Goal: Communication & Community: Answer question/provide support

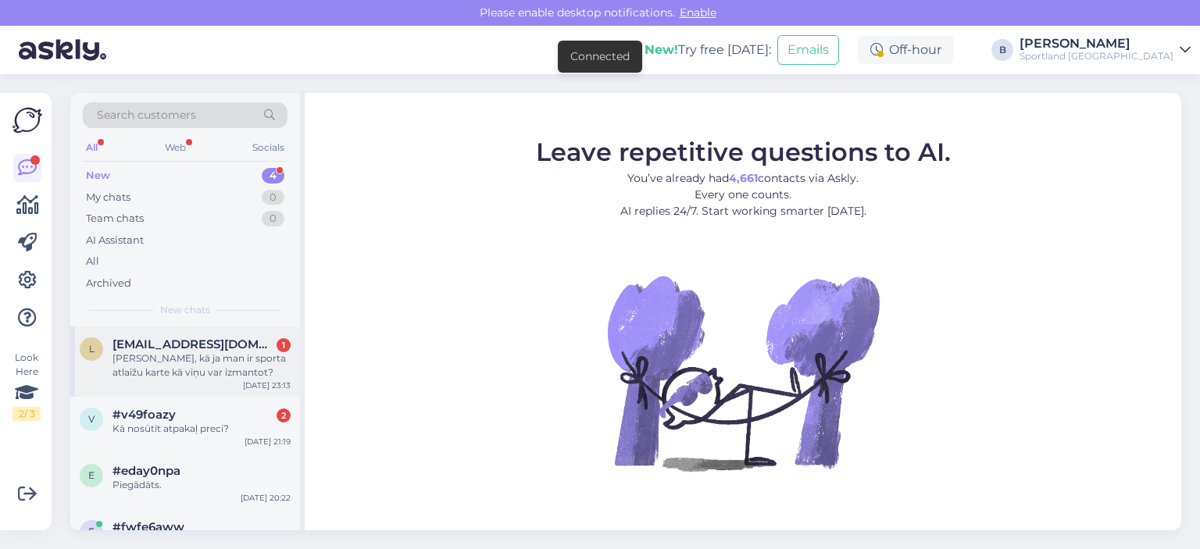
click at [241, 359] on div "[PERSON_NAME], kā ja man ir sporta atlaižu karte kā viņu var izmantot?" at bounding box center [201, 365] width 178 height 28
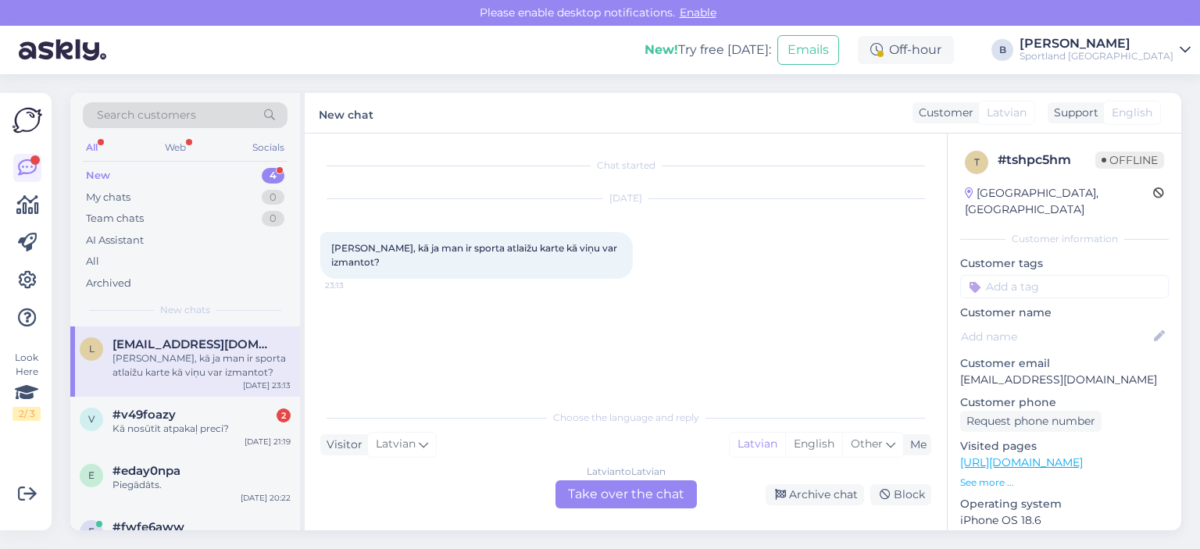
click at [669, 499] on div "Latvian to Latvian Take over the chat" at bounding box center [625, 494] width 141 height 28
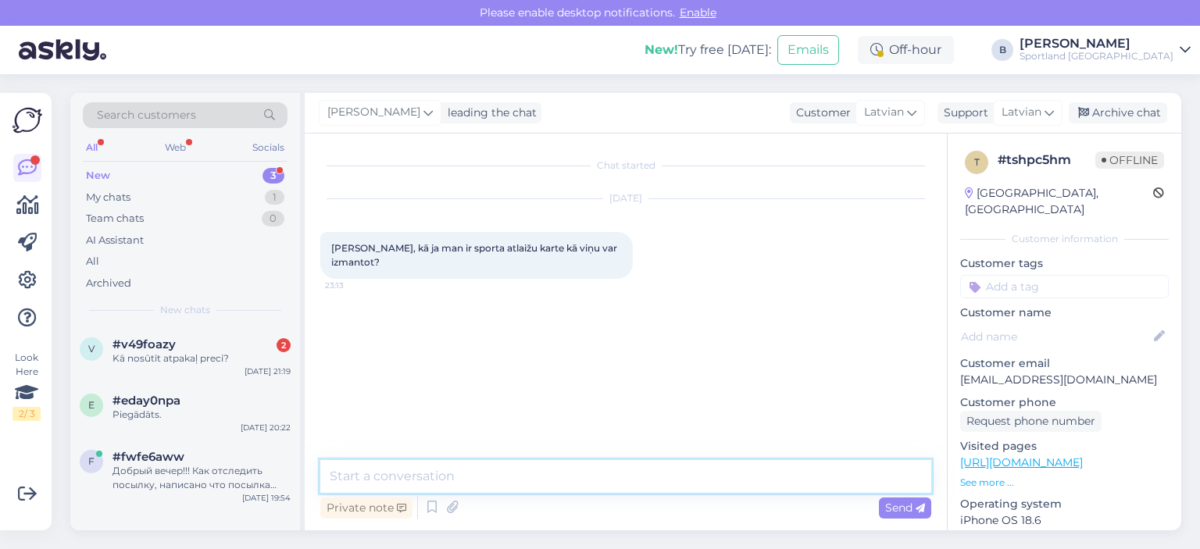
click at [674, 483] on textarea at bounding box center [625, 476] width 611 height 33
type textarea "Sveiki, atlaižu kartes būs iespējams izmantot tikai klātienes veikalos."
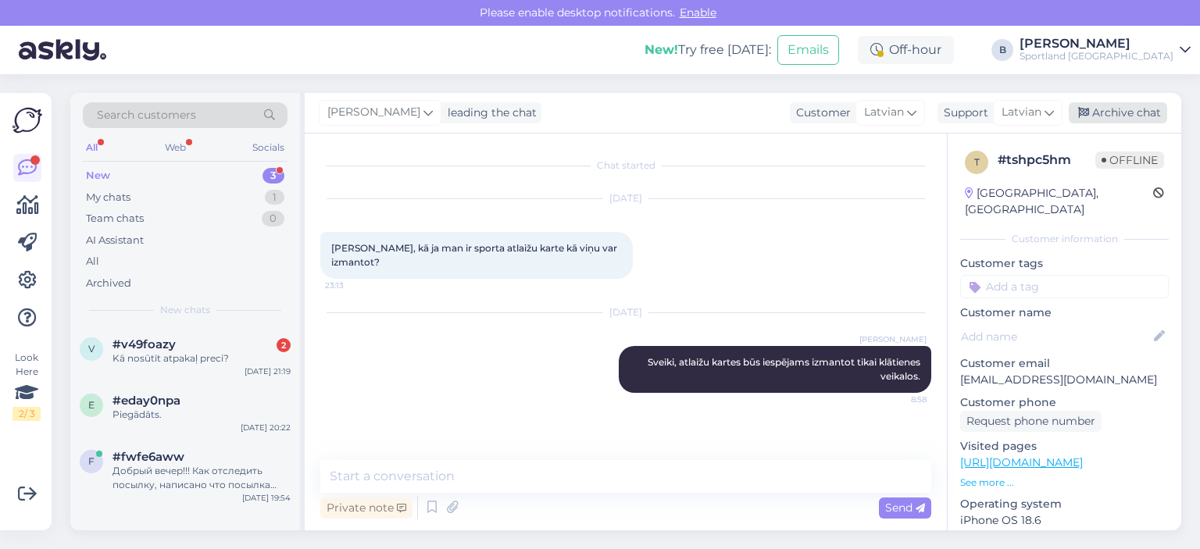
click at [1136, 110] on div "Archive chat" at bounding box center [1117, 112] width 98 height 21
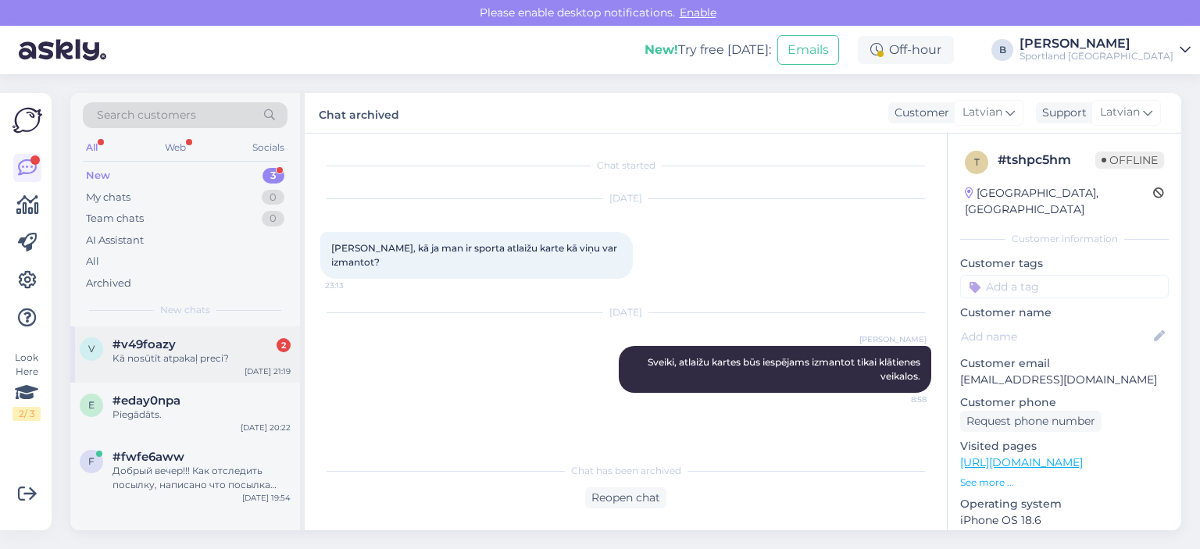
click at [237, 349] on div "#v49foazy 2" at bounding box center [201, 344] width 178 height 14
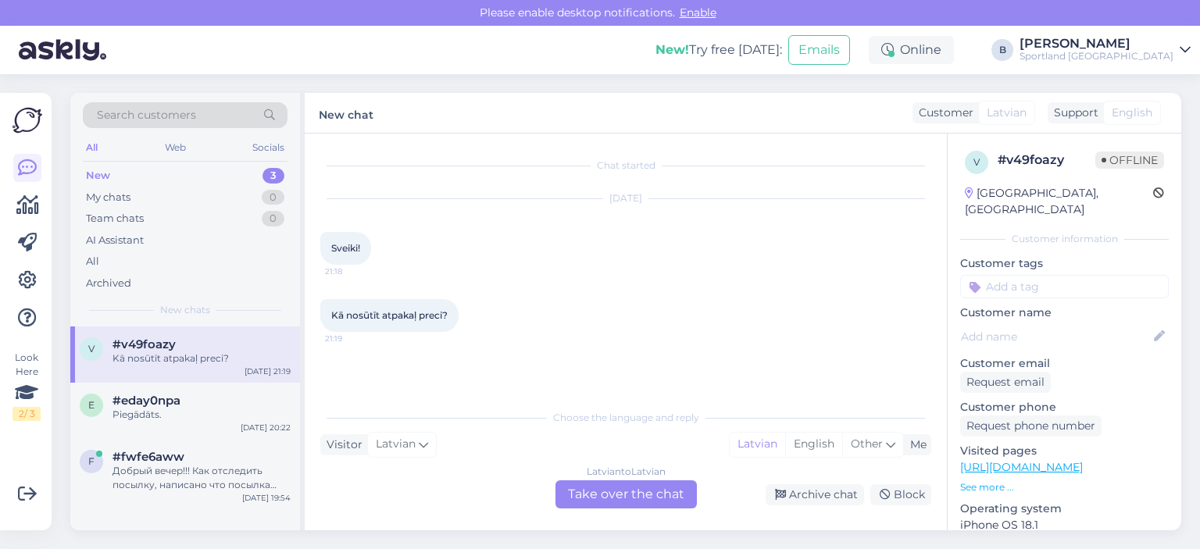
click at [647, 494] on div "Latvian to Latvian Take over the chat" at bounding box center [625, 494] width 141 height 28
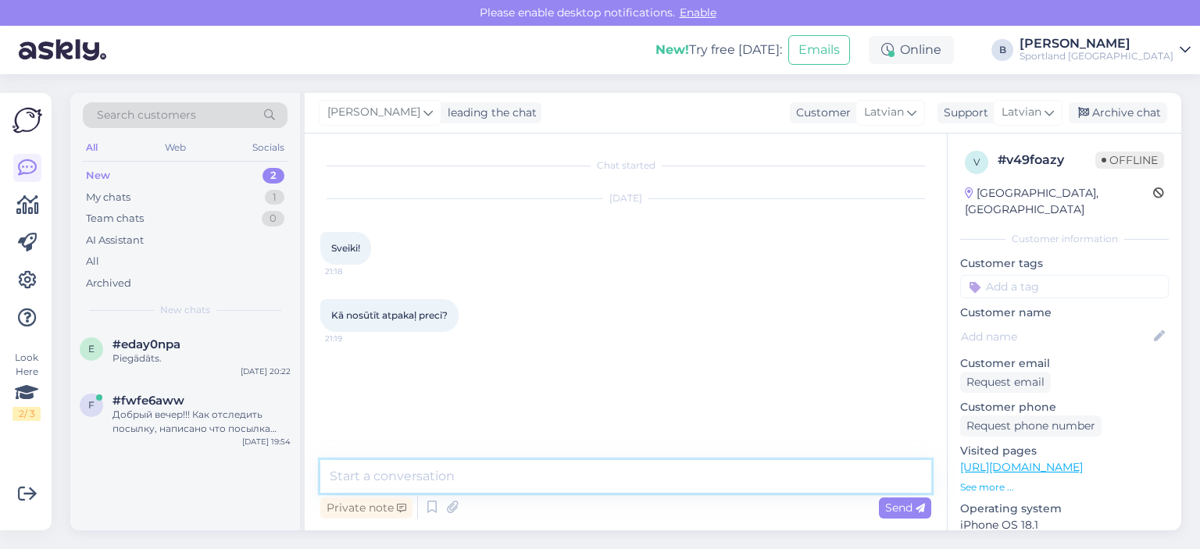
click at [619, 490] on textarea at bounding box center [625, 476] width 611 height 33
paste textarea
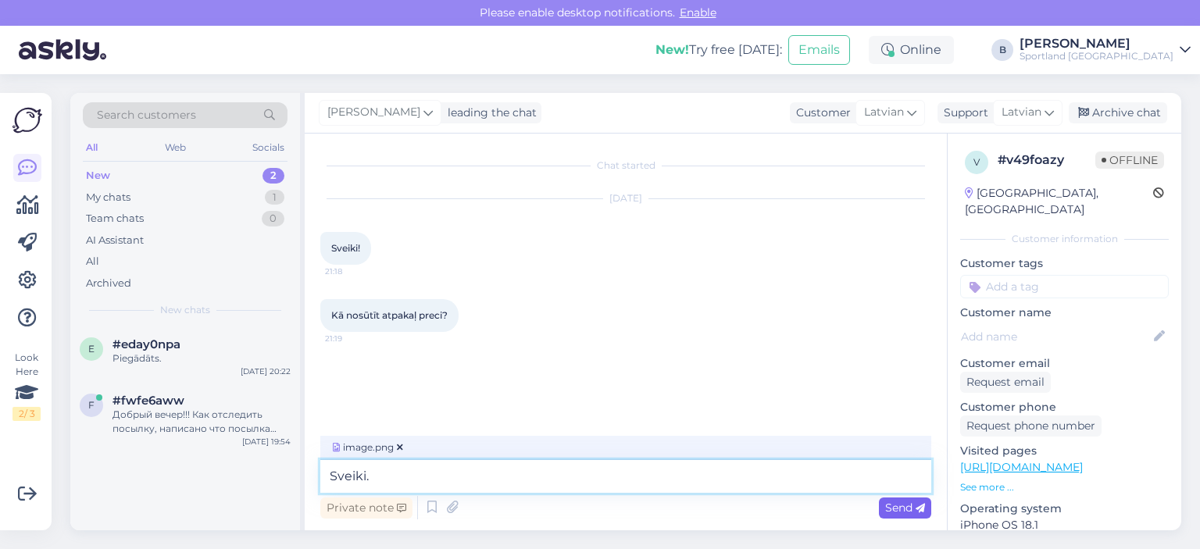
type textarea "Sveiki."
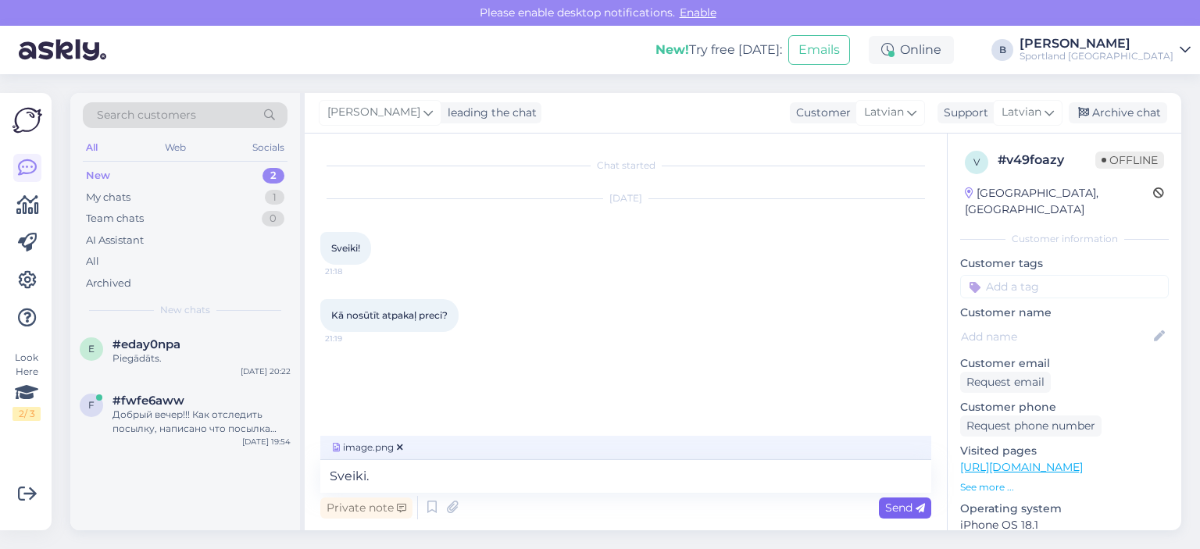
click at [921, 512] on icon at bounding box center [919, 508] width 9 height 9
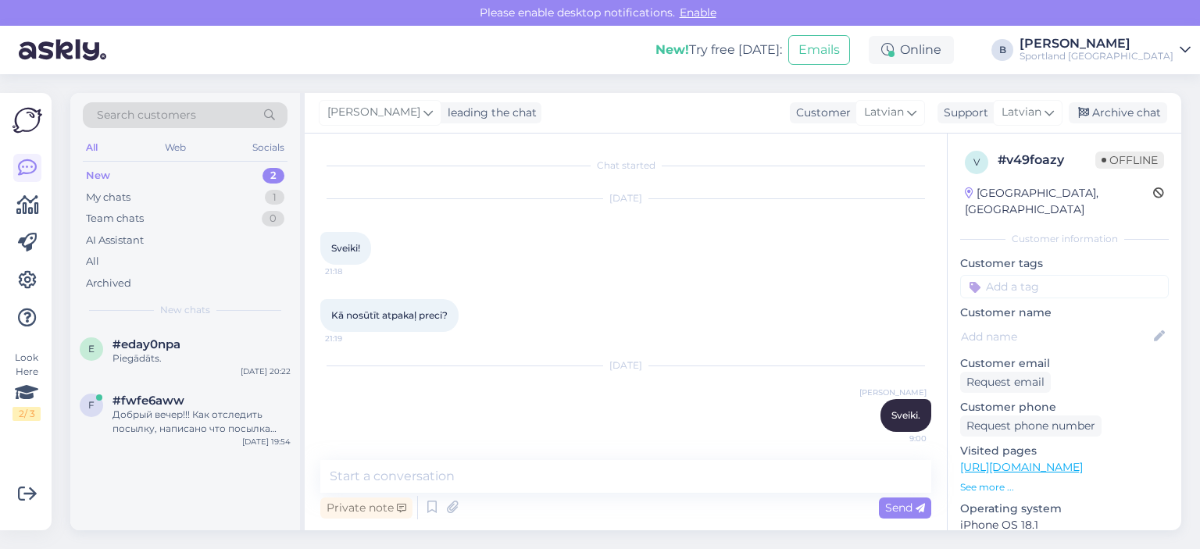
scroll to position [101, 0]
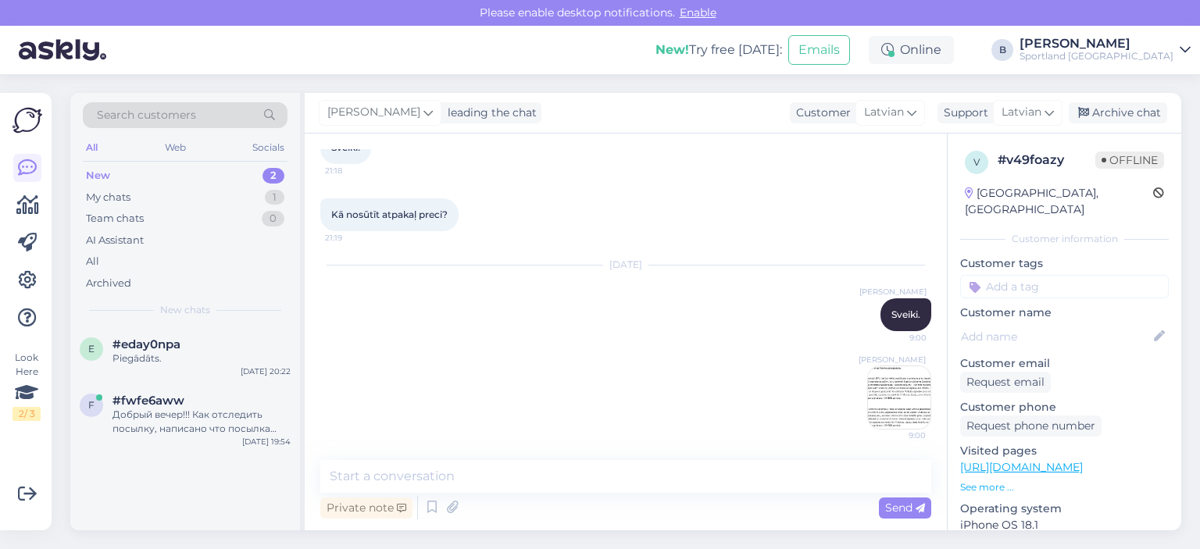
click at [899, 387] on img at bounding box center [899, 397] width 62 height 62
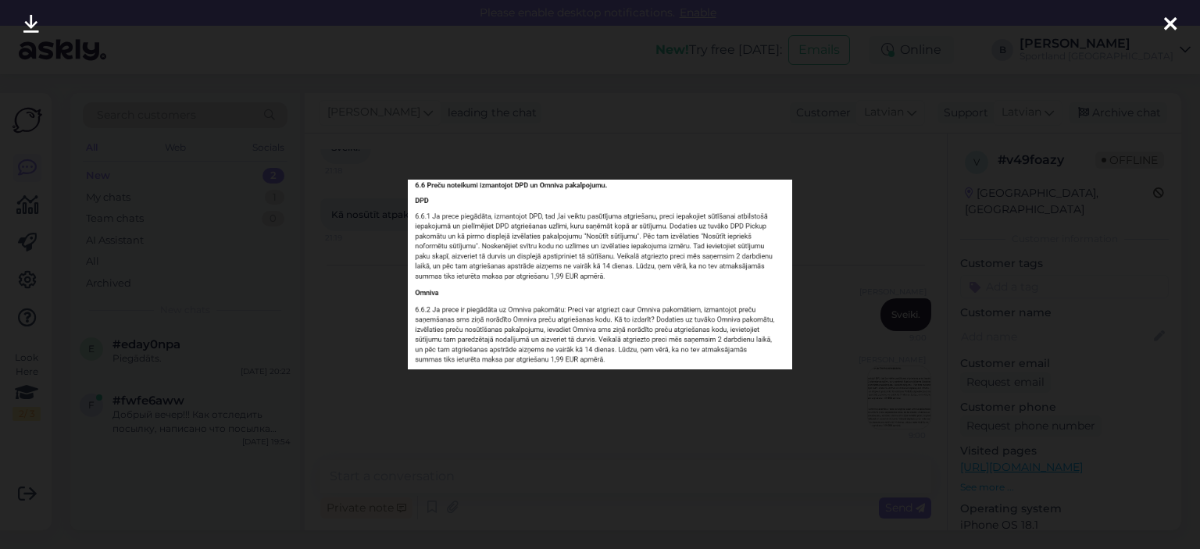
click at [620, 391] on div at bounding box center [600, 274] width 1200 height 549
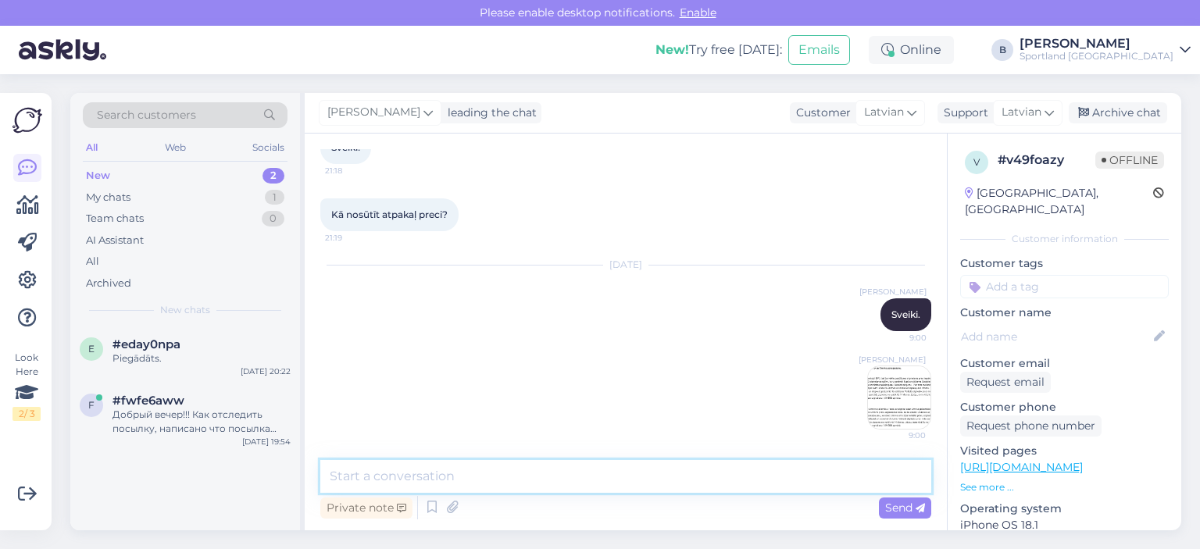
click at [571, 471] on textarea at bounding box center [625, 476] width 611 height 33
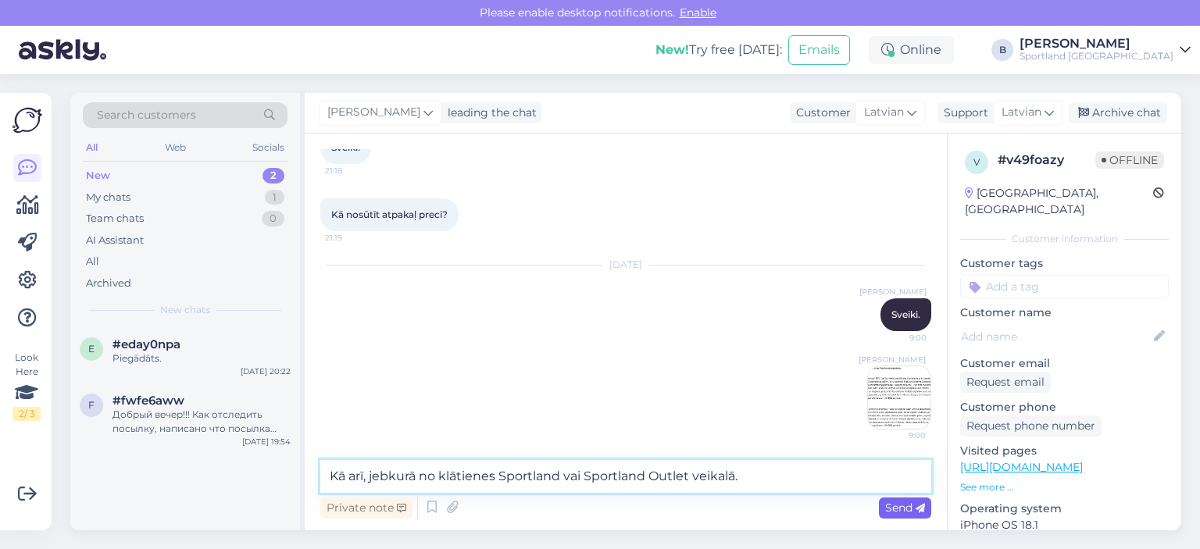
type textarea "Kā arī, jebkurā no klātienes Sportland vai Sportland Outlet veikalā."
click at [905, 508] on span "Send" at bounding box center [905, 508] width 40 height 14
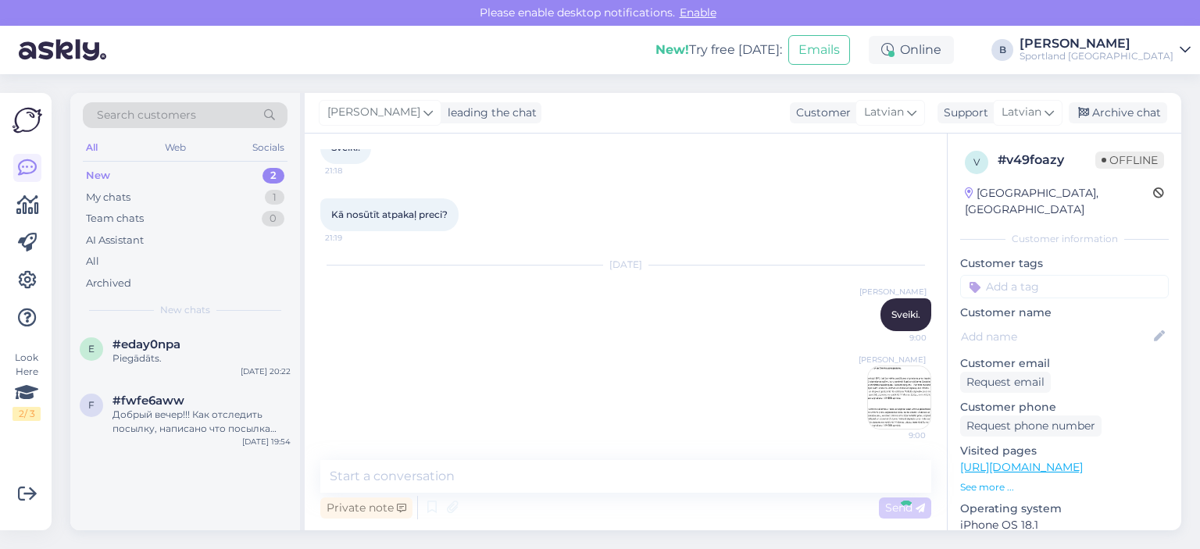
scroll to position [182, 0]
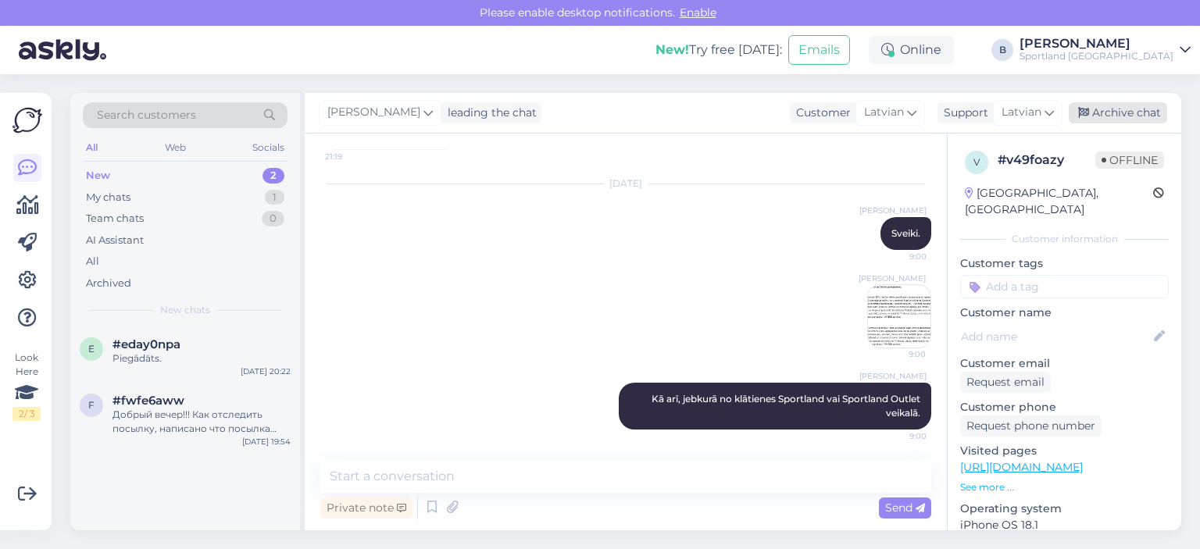
click at [1115, 117] on div "Archive chat" at bounding box center [1117, 112] width 98 height 21
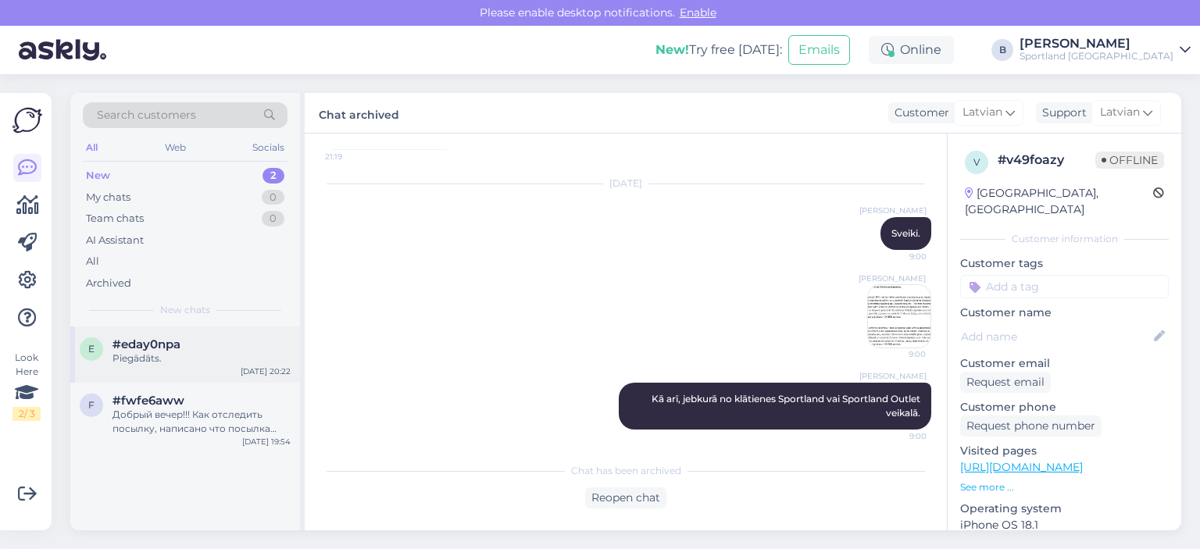
click at [209, 342] on div "#eday0npa" at bounding box center [201, 344] width 178 height 14
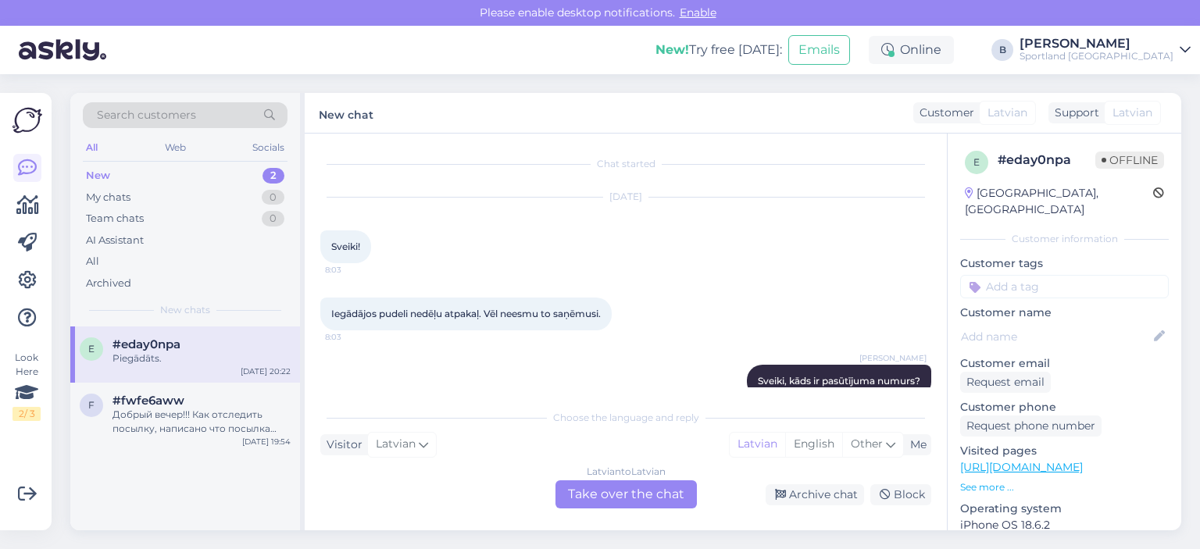
scroll to position [0, 0]
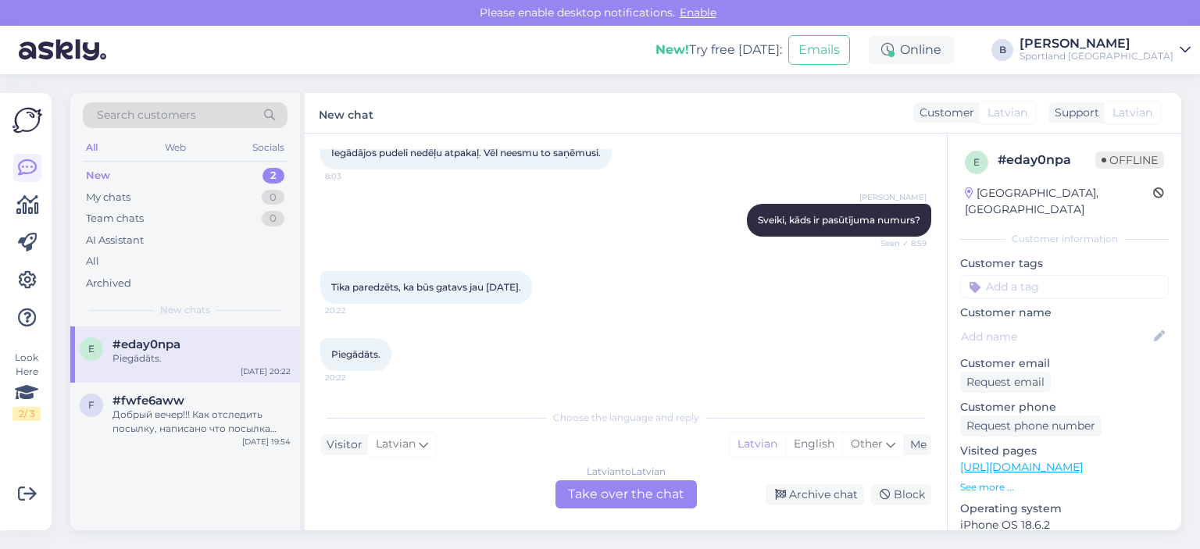
click at [637, 490] on div "Latvian to Latvian Take over the chat" at bounding box center [625, 494] width 141 height 28
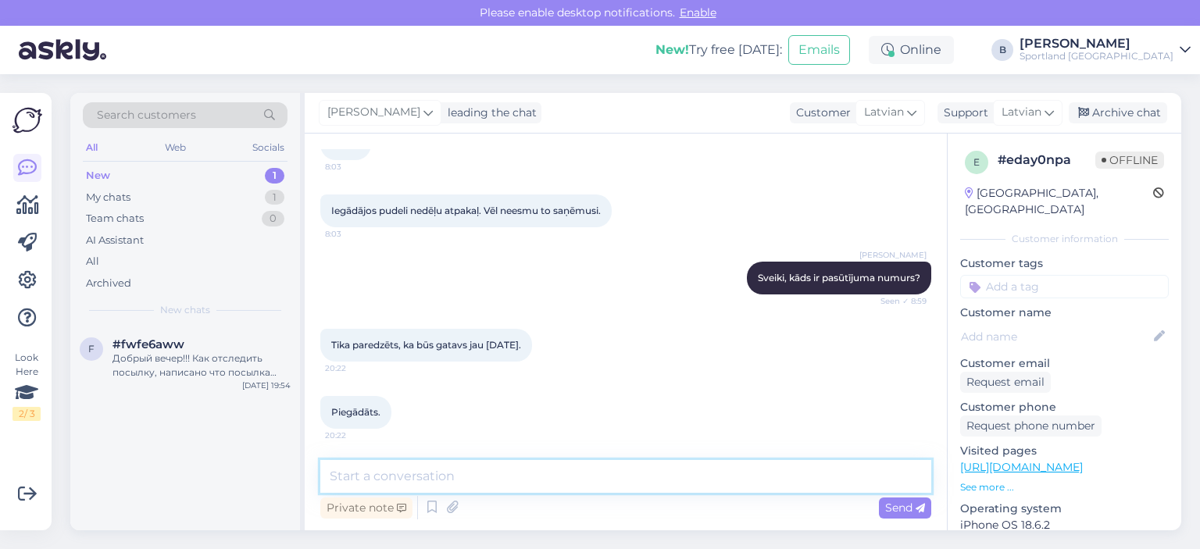
click at [637, 480] on textarea at bounding box center [625, 476] width 611 height 33
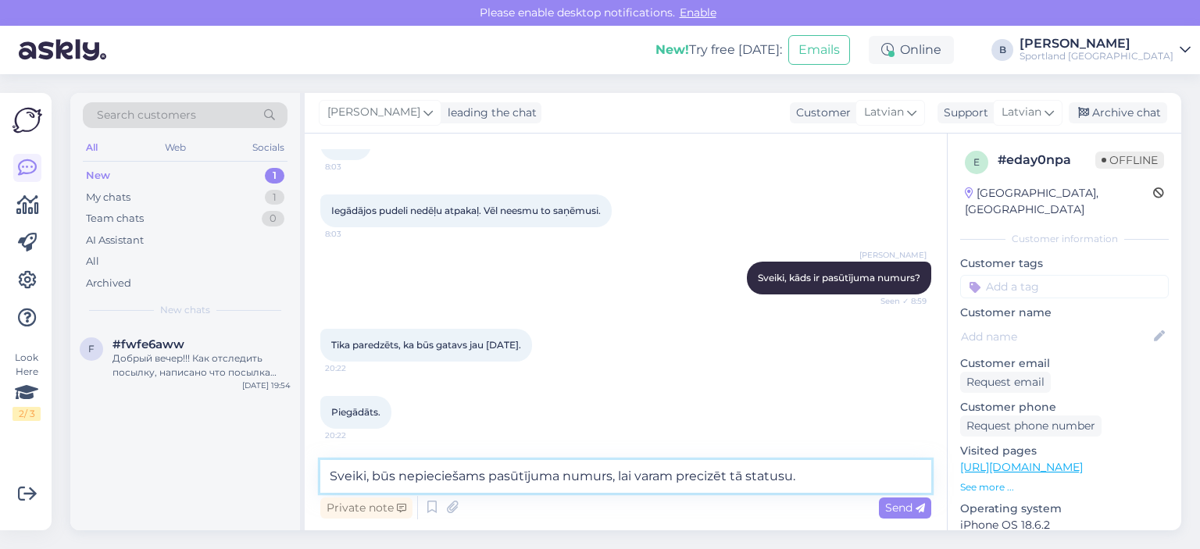
type textarea "Sveiki, būs nepieciešams pasūtījuma numurs, lai varam precizēt tā statusu."
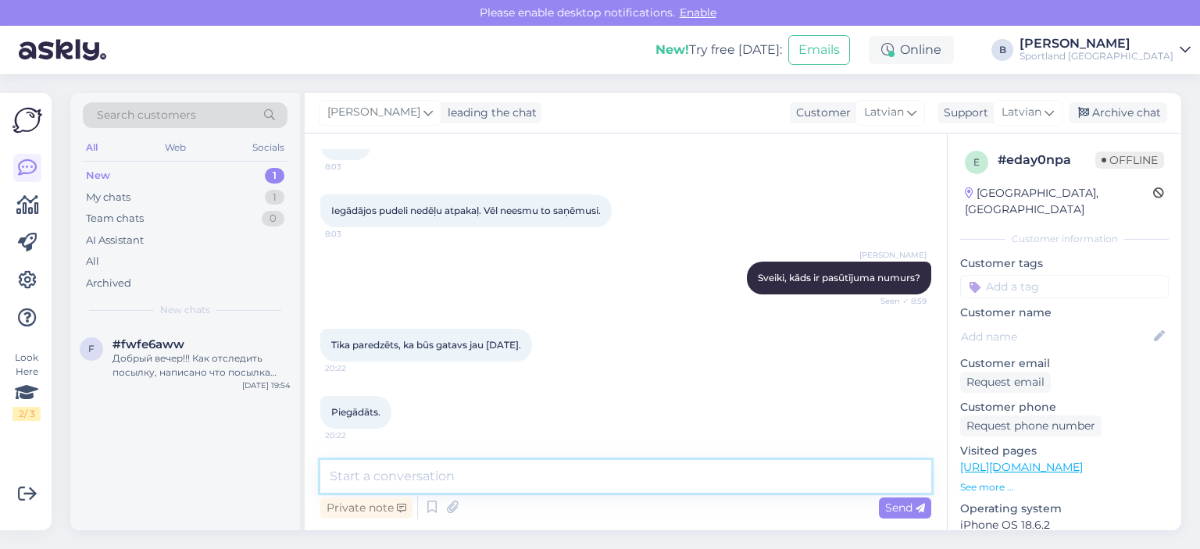
scroll to position [219, 0]
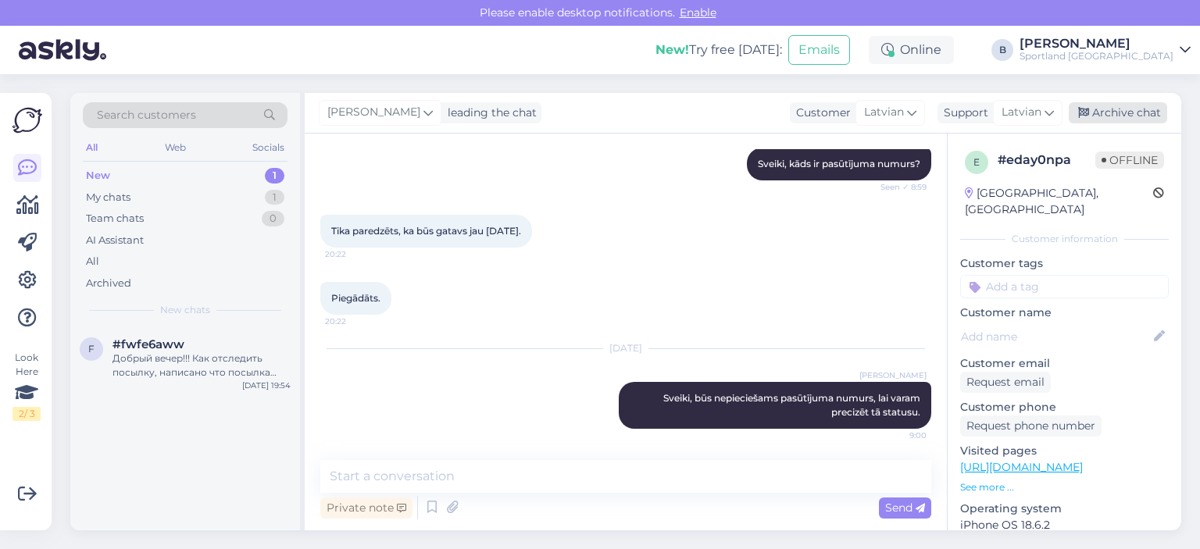
click at [1125, 116] on div "Archive chat" at bounding box center [1117, 112] width 98 height 21
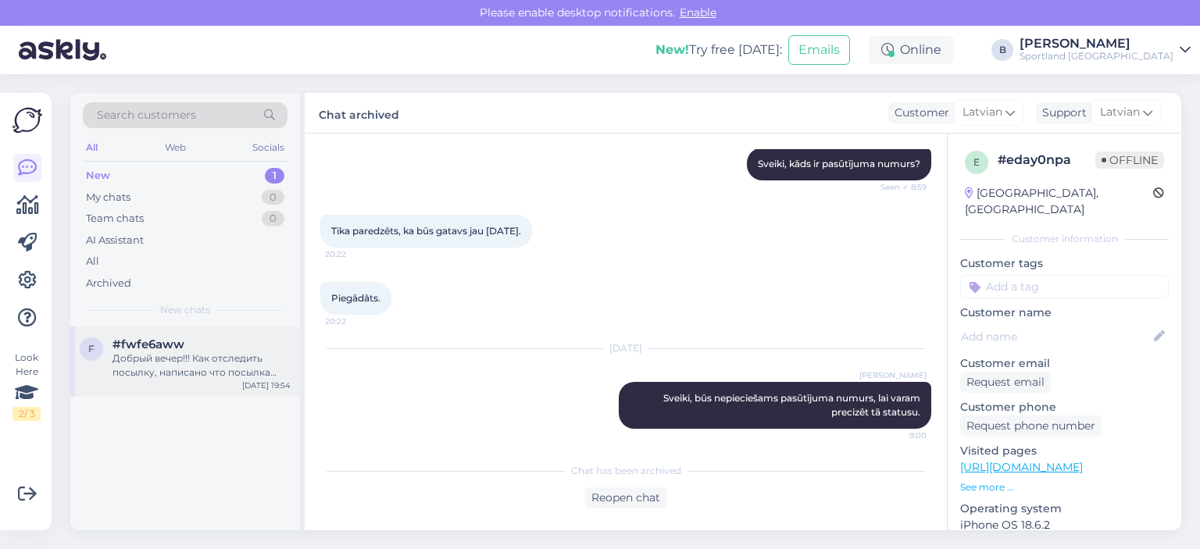
click at [181, 348] on span "#fwfe6aww" at bounding box center [148, 344] width 72 height 14
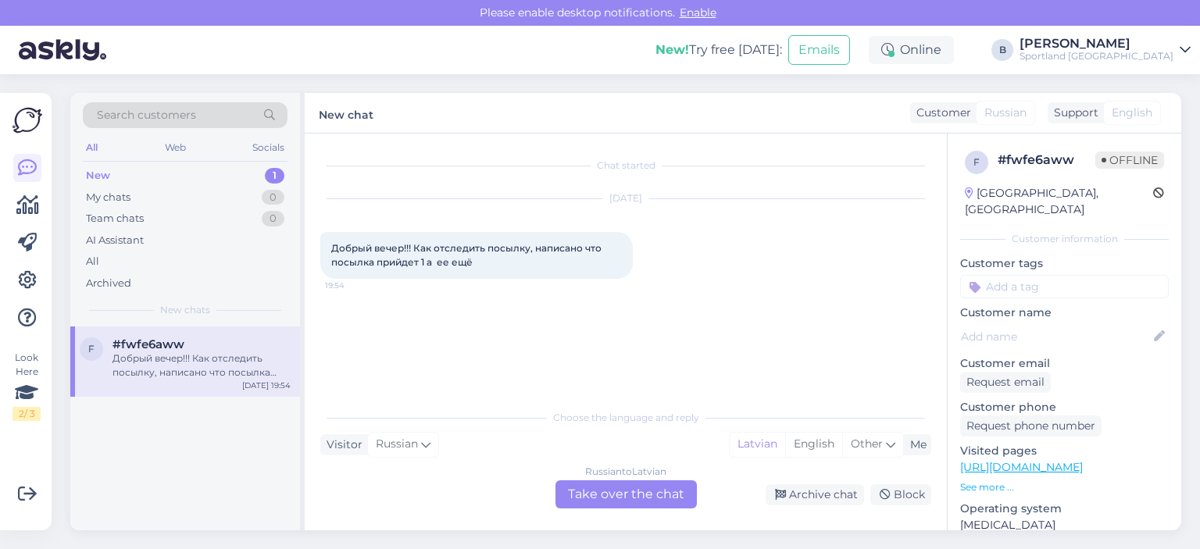
click at [633, 495] on div "Russian to Latvian Take over the chat" at bounding box center [625, 494] width 141 height 28
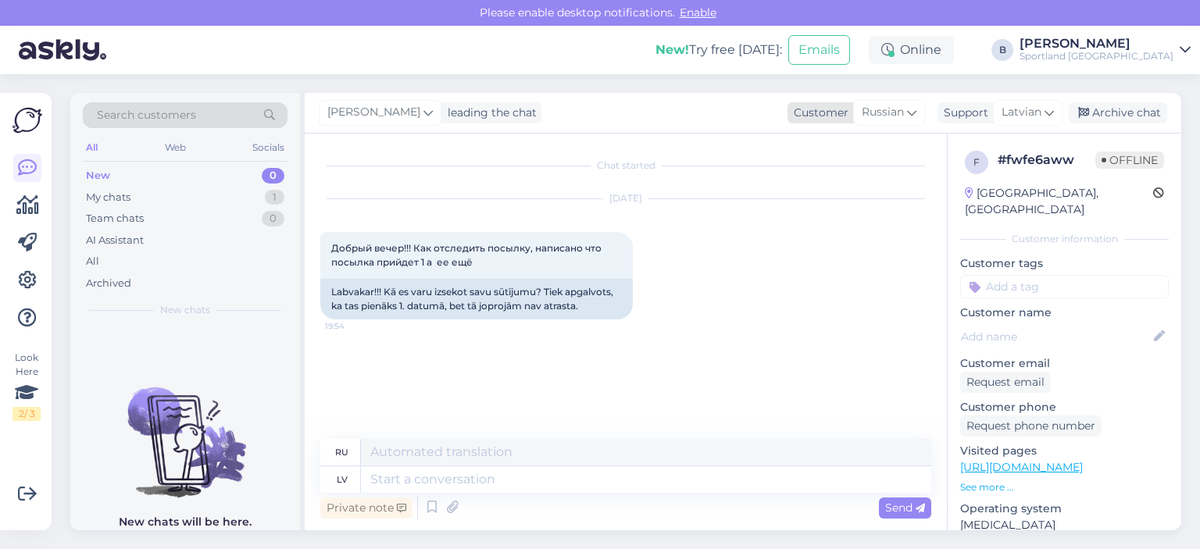
click at [894, 115] on span "Russian" at bounding box center [883, 112] width 42 height 17
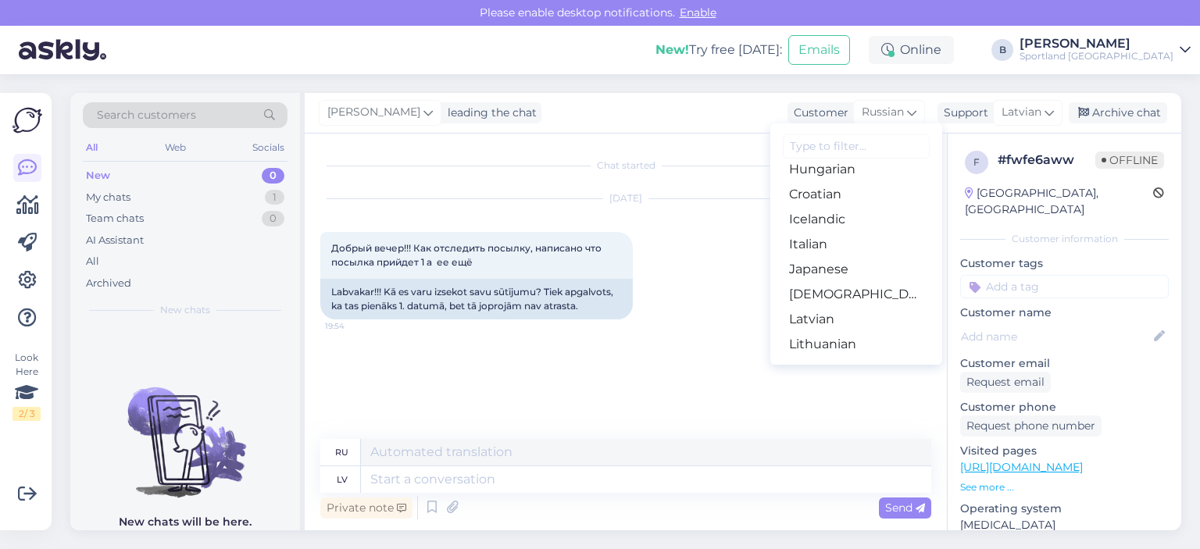
scroll to position [391, 0]
click at [842, 234] on link "Latvian" at bounding box center [856, 241] width 172 height 25
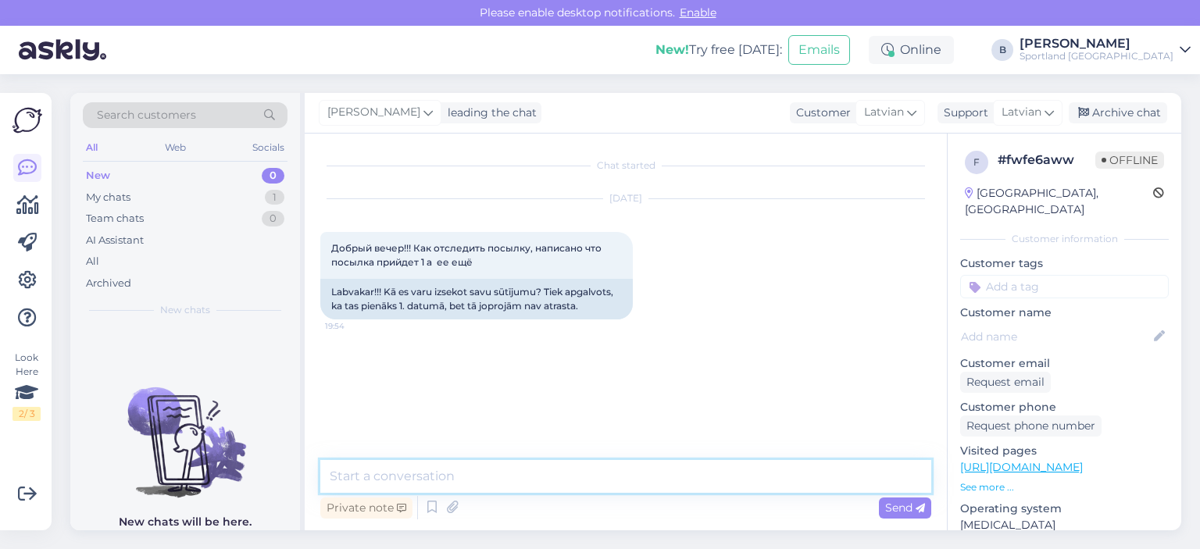
click at [583, 465] on textarea at bounding box center [625, 476] width 611 height 33
type textarea "Sveiki, kāds ir pasūtījuma numurs?"
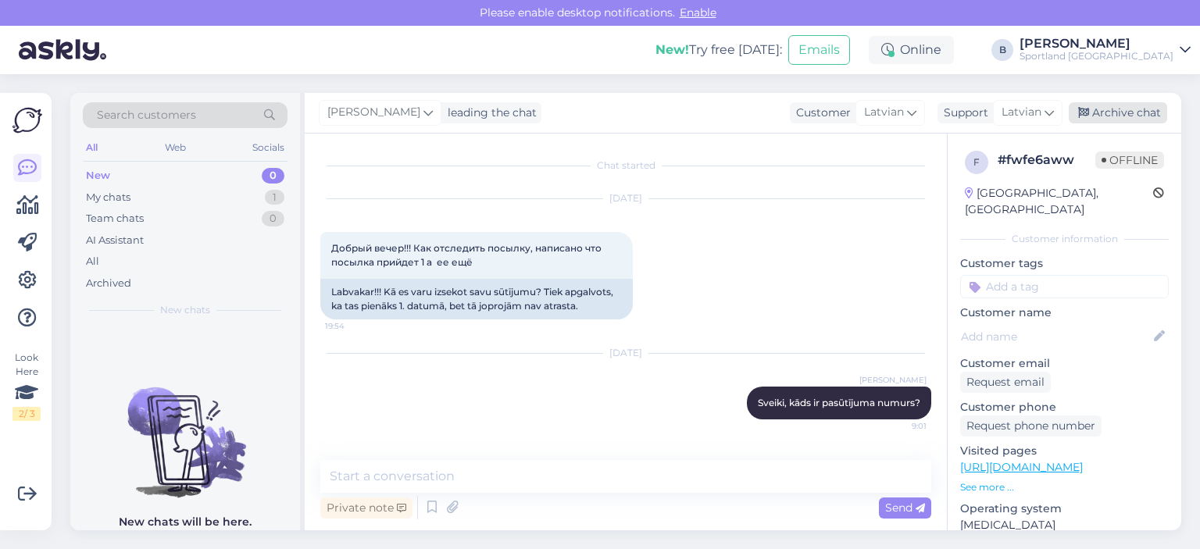
click at [1116, 115] on div "Archive chat" at bounding box center [1117, 112] width 98 height 21
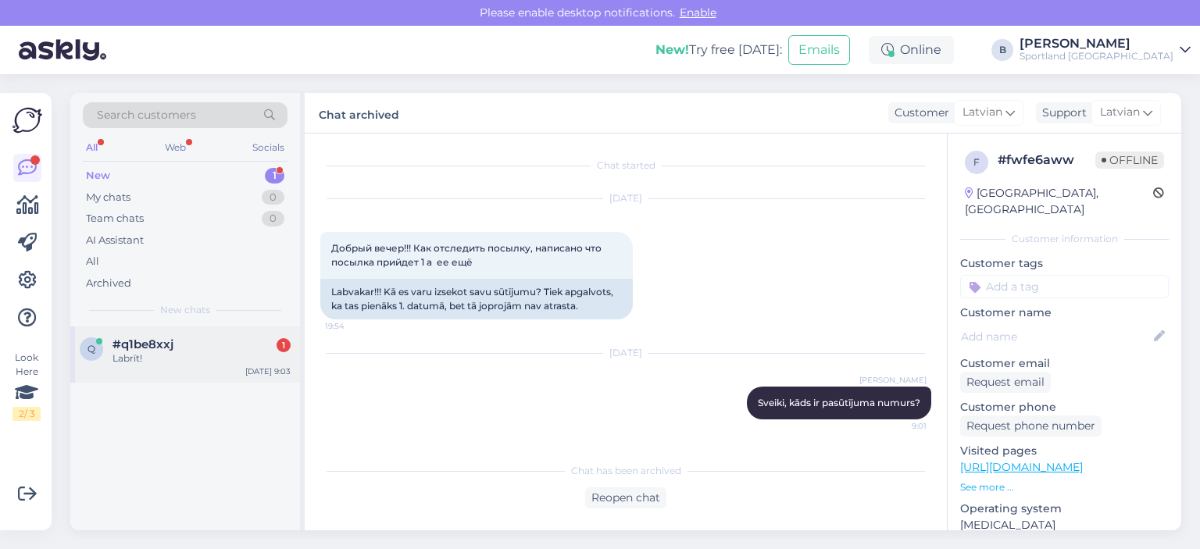
click at [219, 337] on div "#q1be8xxj 1" at bounding box center [201, 344] width 178 height 14
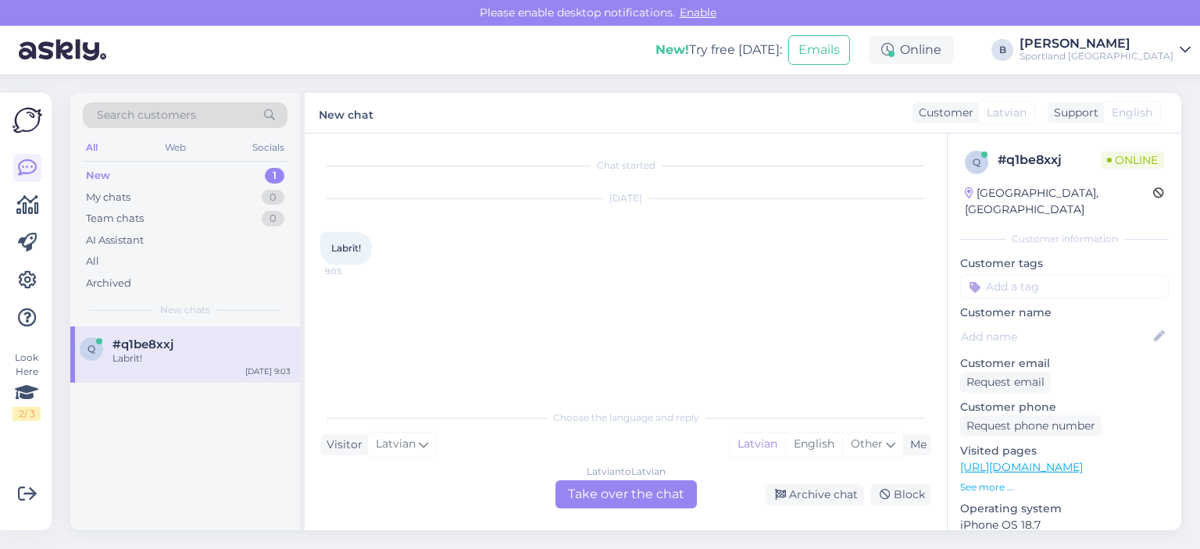
click at [639, 498] on div "Latvian to Latvian Take over the chat" at bounding box center [625, 494] width 141 height 28
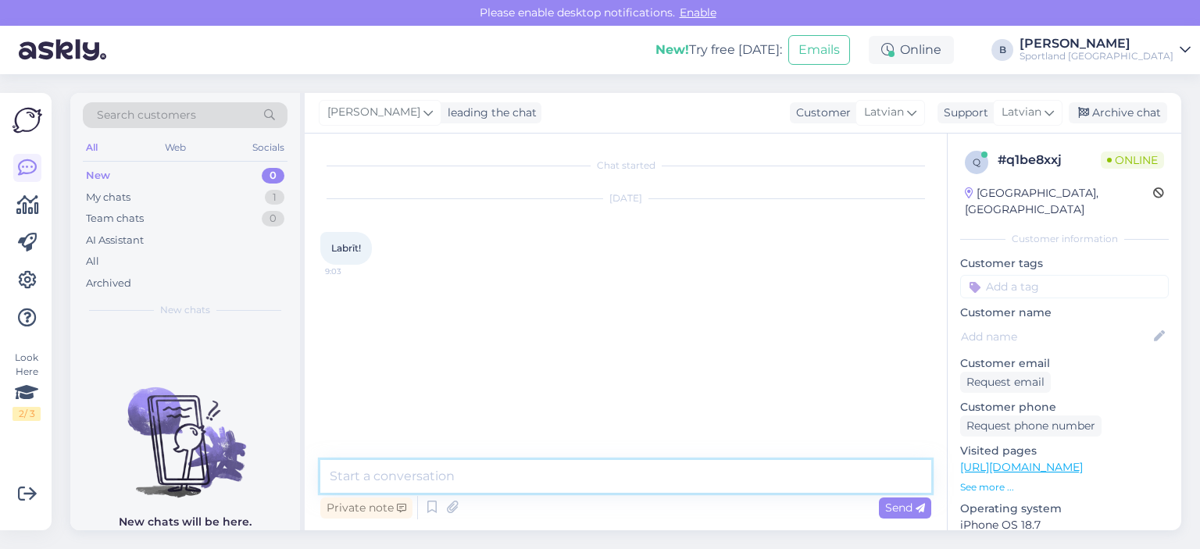
click at [656, 483] on textarea at bounding box center [625, 476] width 611 height 33
type textarea "Labrīt, kā varam Jums palīdzēt?"
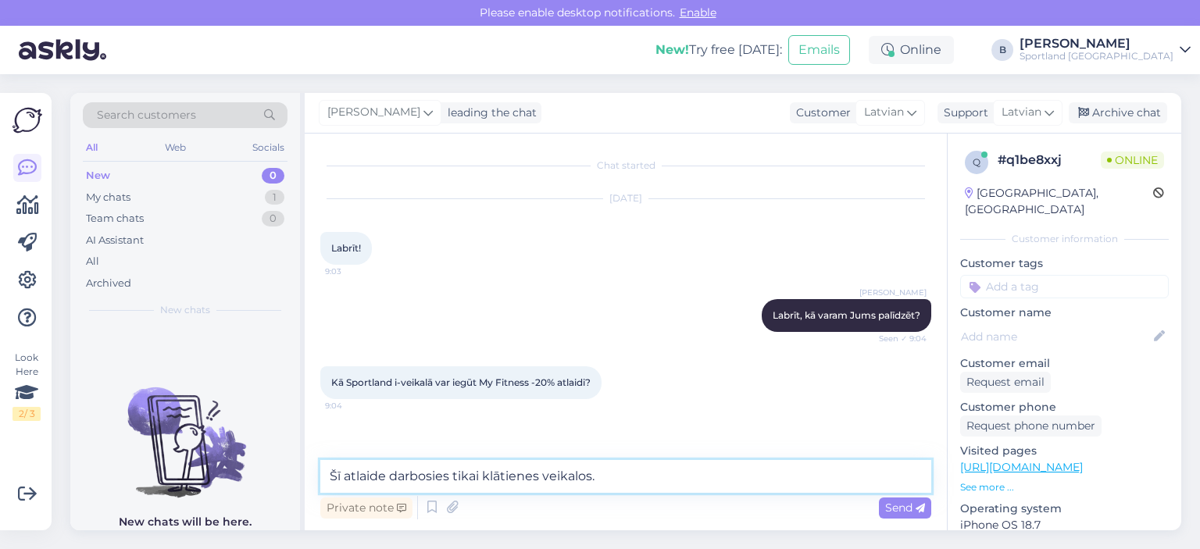
type textarea "Šī atlaide darbosies tikai klātienes veikalos."
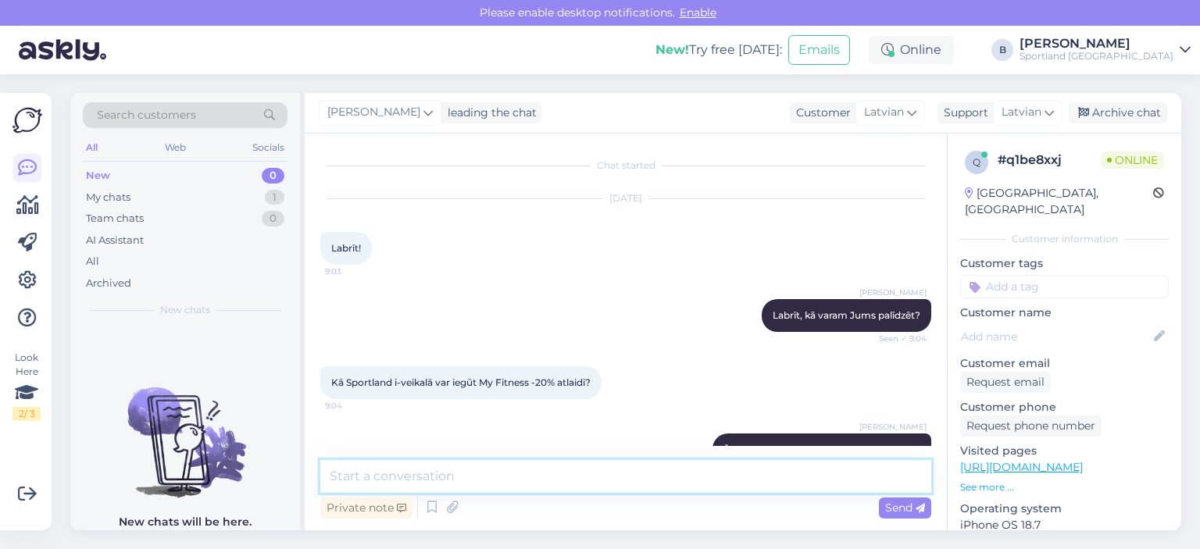
scroll to position [37, 0]
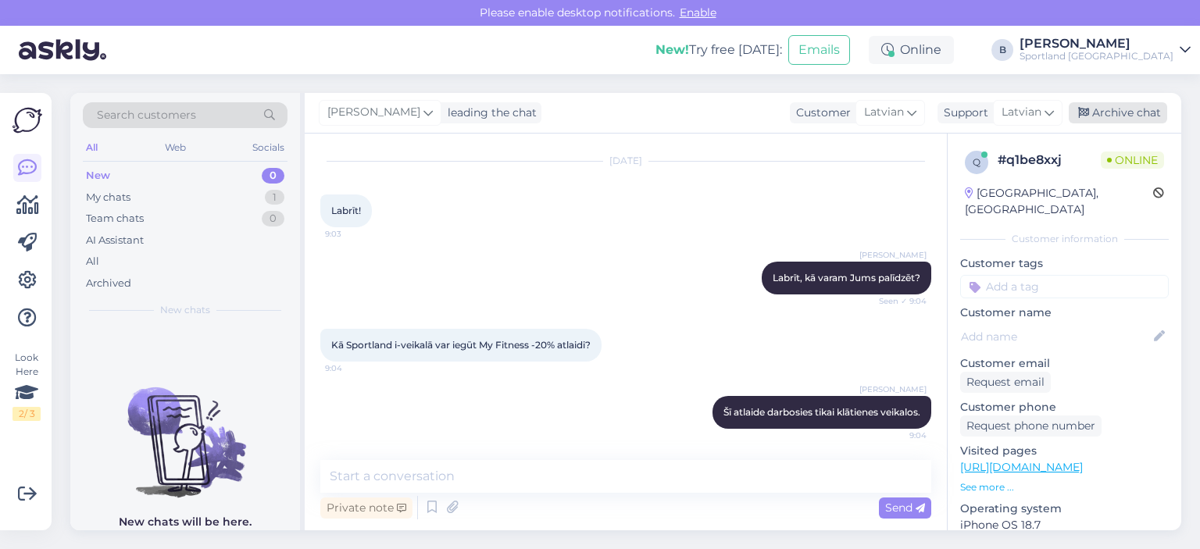
click at [1112, 116] on div "Archive chat" at bounding box center [1117, 112] width 98 height 21
